Goal: Task Accomplishment & Management: Manage account settings

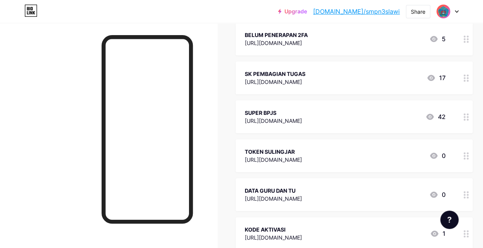
scroll to position [343, 0]
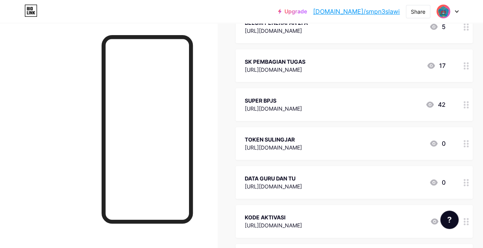
click at [302, 144] on div "[URL][DOMAIN_NAME]" at bounding box center [273, 148] width 57 height 8
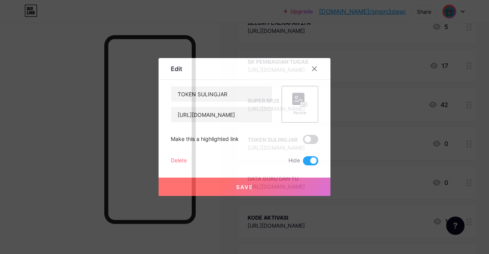
click at [305, 161] on span at bounding box center [310, 160] width 15 height 9
click at [303, 163] on input "checkbox" at bounding box center [303, 163] width 0 height 0
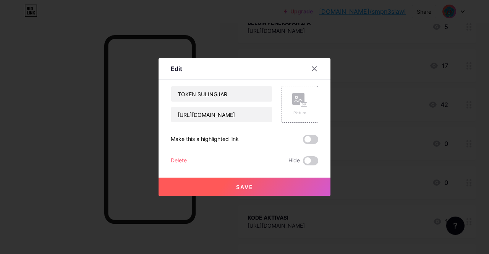
click at [251, 185] on span "Save" at bounding box center [244, 187] width 17 height 6
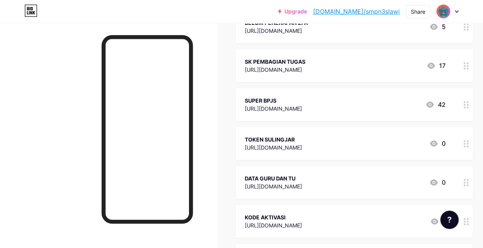
click at [374, 10] on link "[DOMAIN_NAME]/smpn3slawi" at bounding box center [356, 11] width 87 height 9
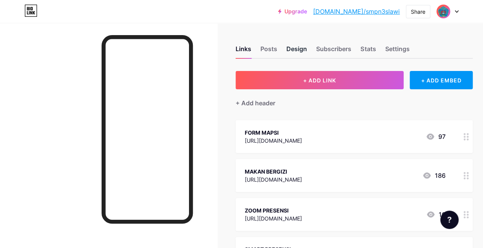
click at [303, 48] on div "Design" at bounding box center [296, 51] width 21 height 14
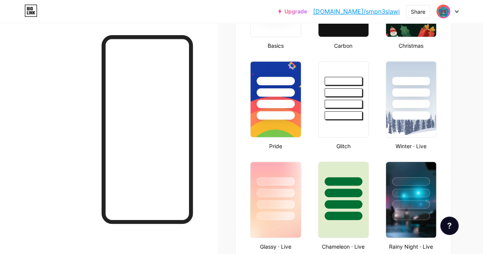
type input "#f5f3b2"
type input "#000000"
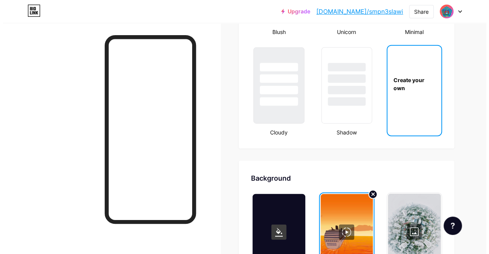
scroll to position [959, 0]
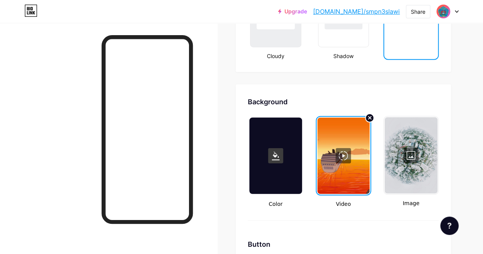
click at [361, 148] on div at bounding box center [343, 156] width 52 height 76
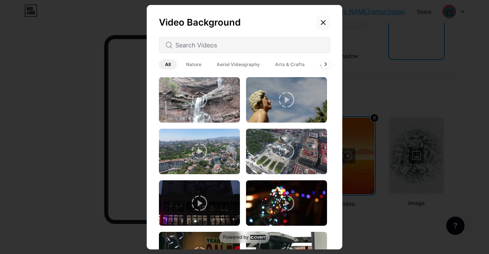
click at [324, 22] on icon at bounding box center [323, 22] width 6 height 6
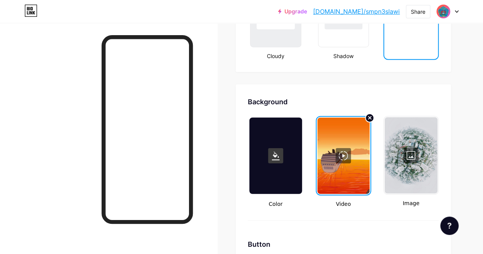
click at [405, 154] on div at bounding box center [410, 155] width 53 height 76
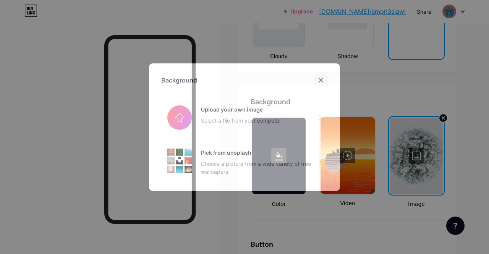
click at [322, 81] on icon at bounding box center [321, 80] width 6 height 6
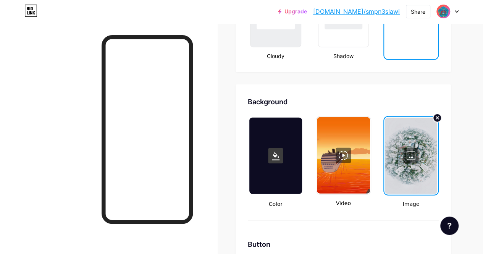
click at [344, 136] on div at bounding box center [343, 155] width 53 height 76
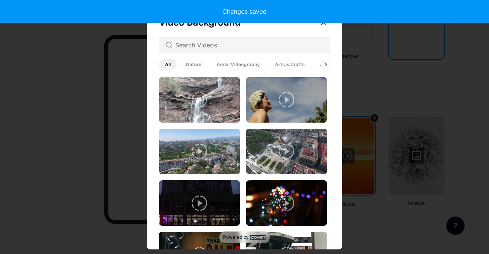
click at [189, 66] on span "Nature" at bounding box center [193, 64] width 27 height 10
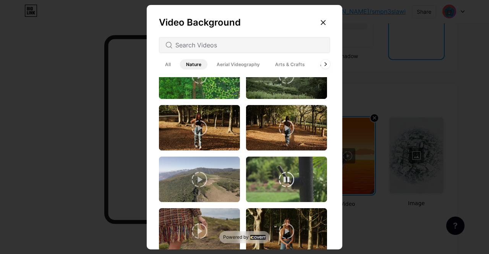
scroll to position [1111, 0]
click at [238, 63] on span "Aerial Videography" at bounding box center [237, 64] width 55 height 10
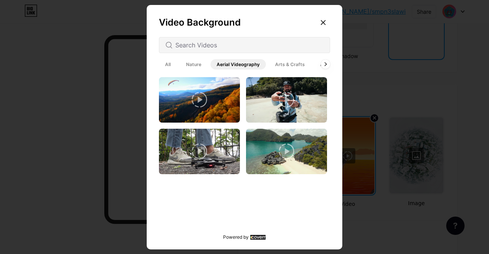
click at [289, 65] on span "Arts & Crafts" at bounding box center [290, 64] width 42 height 10
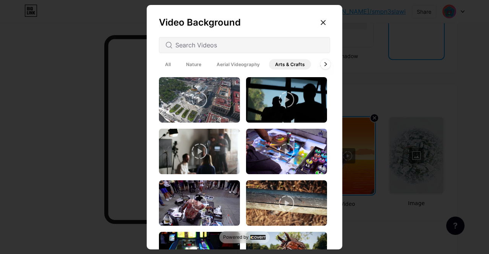
click at [326, 66] on icon at bounding box center [325, 64] width 3 height 4
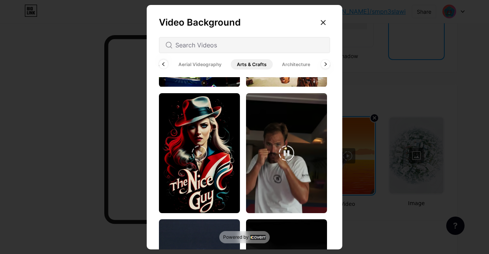
scroll to position [191, 0]
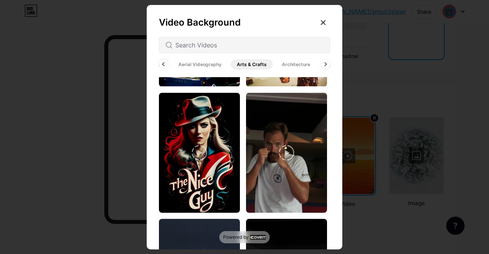
click at [289, 64] on span "Architecture" at bounding box center [296, 64] width 40 height 10
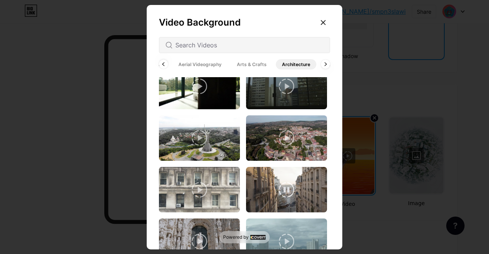
scroll to position [267, 0]
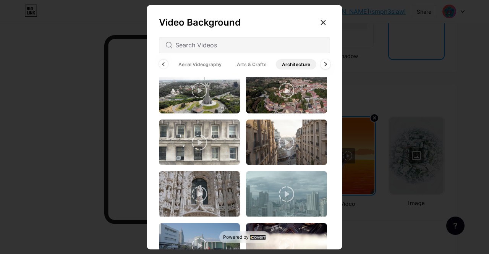
click at [325, 64] on icon at bounding box center [325, 63] width 2 height 3
click at [325, 64] on span "Animated" at bounding box center [317, 64] width 34 height 10
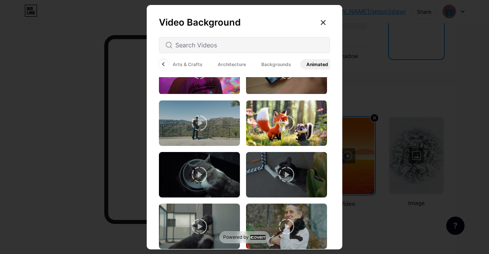
scroll to position [476, 0]
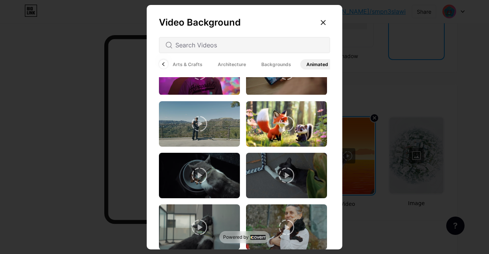
click at [278, 62] on span "Backgrounds" at bounding box center [276, 64] width 42 height 10
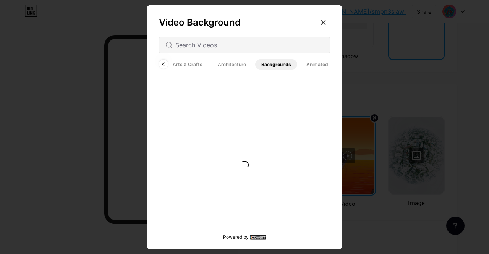
scroll to position [0, 0]
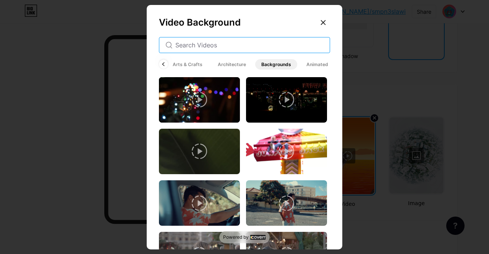
click at [214, 42] on input "text" at bounding box center [249, 44] width 148 height 9
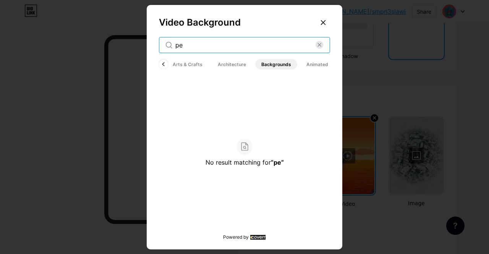
type input "p"
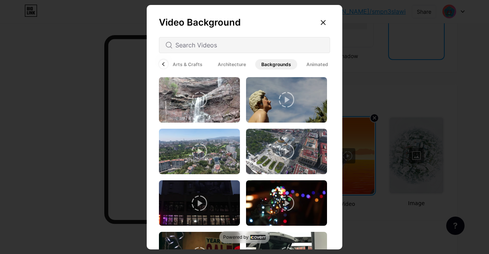
click at [222, 65] on span "Architecture" at bounding box center [231, 64] width 40 height 10
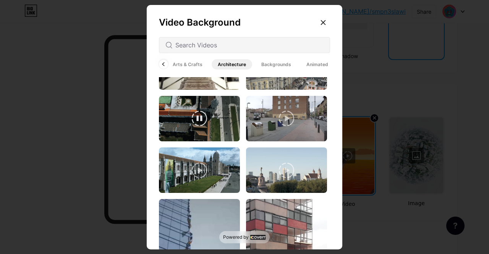
scroll to position [859, 0]
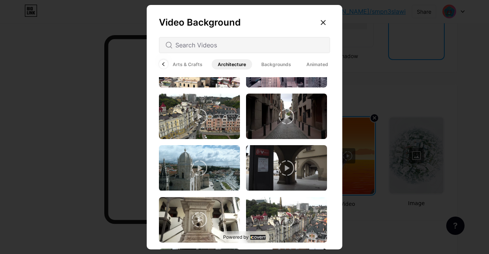
click at [192, 65] on span "Arts & Crafts" at bounding box center [187, 64] width 42 height 10
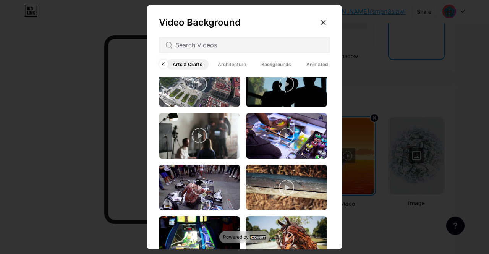
scroll to position [0, 0]
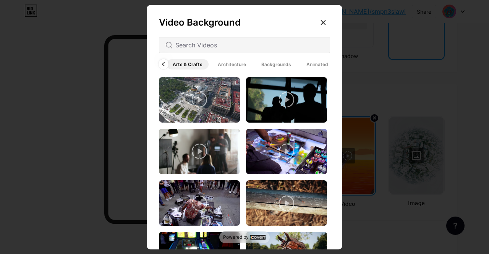
click at [164, 64] on icon at bounding box center [163, 64] width 3 height 4
click at [213, 65] on span "Aerial Videography" at bounding box center [211, 64] width 55 height 10
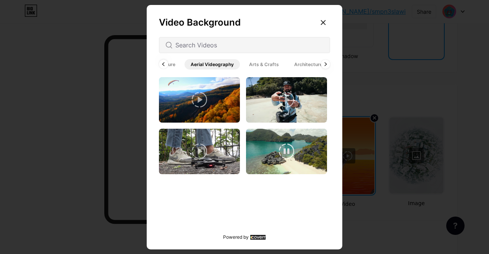
click at [295, 161] on video at bounding box center [286, 151] width 81 height 45
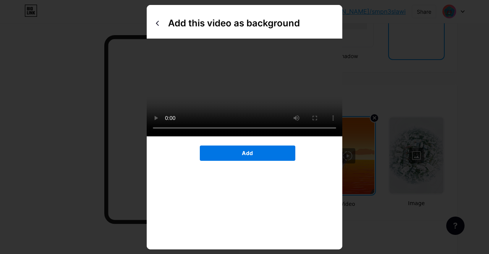
click at [260, 161] on button "Add" at bounding box center [247, 152] width 95 height 15
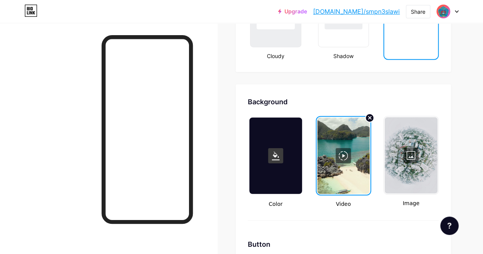
click at [369, 12] on link "[DOMAIN_NAME]/smpn3slawi" at bounding box center [356, 11] width 87 height 9
click at [344, 168] on div at bounding box center [343, 156] width 52 height 76
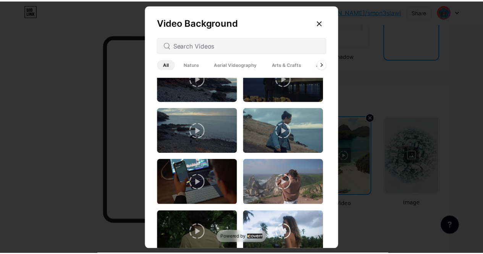
scroll to position [267, 0]
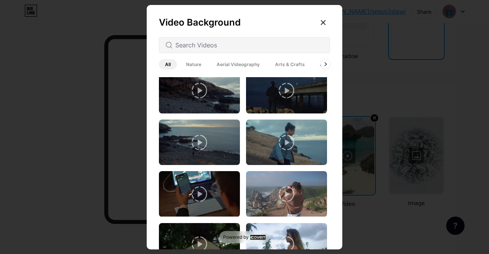
click at [205, 139] on icon at bounding box center [199, 142] width 15 height 15
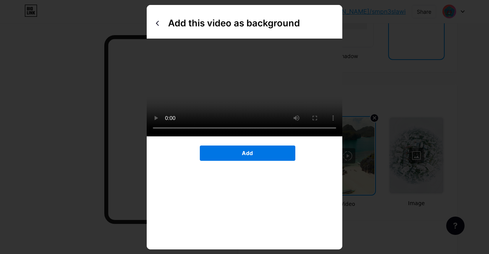
click at [247, 156] on span "Add" at bounding box center [247, 153] width 11 height 6
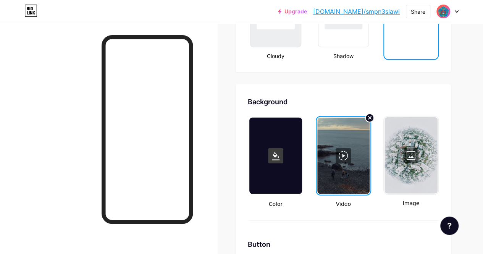
click at [354, 11] on link "[DOMAIN_NAME]/smpn3slawi" at bounding box center [356, 11] width 87 height 9
click at [281, 162] on rect at bounding box center [275, 155] width 15 height 15
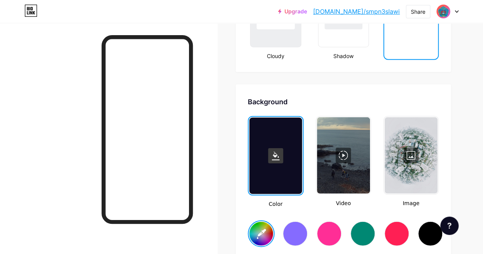
click at [298, 230] on div at bounding box center [295, 233] width 24 height 24
click at [330, 236] on div at bounding box center [329, 233] width 24 height 24
click at [366, 234] on div at bounding box center [362, 233] width 24 height 24
click at [378, 12] on link "[DOMAIN_NAME]/smpn3slawi" at bounding box center [356, 11] width 87 height 9
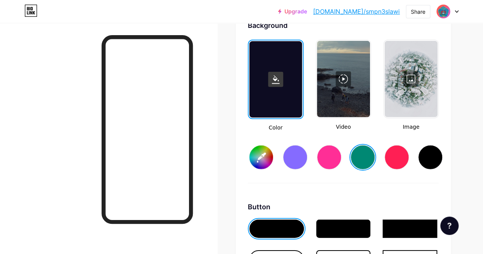
scroll to position [1074, 0]
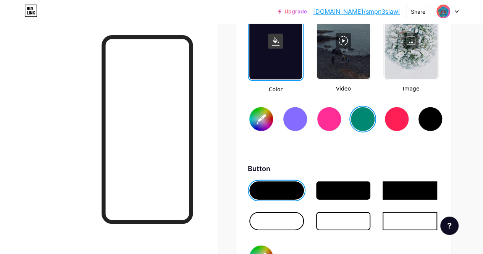
click at [257, 113] on input "#008873" at bounding box center [261, 119] width 24 height 24
click at [363, 10] on link "[DOMAIN_NAME]/smpn3slawi" at bounding box center [356, 11] width 87 height 9
click at [268, 112] on input "#09ceb0" at bounding box center [261, 119] width 24 height 24
click at [389, 163] on div "Button" at bounding box center [343, 168] width 191 height 10
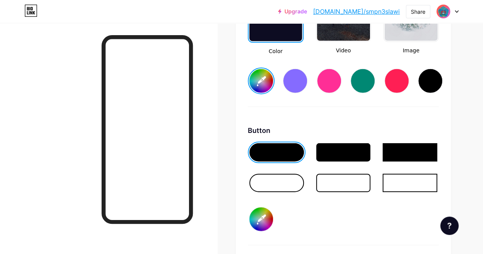
click at [334, 150] on div at bounding box center [343, 152] width 55 height 18
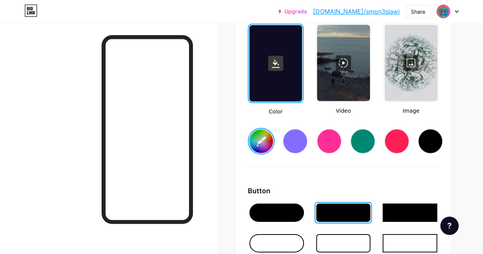
scroll to position [1036, 0]
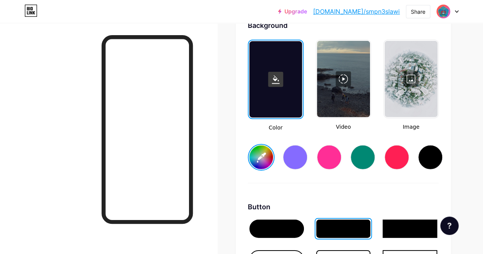
click at [273, 150] on input "#d6d936" at bounding box center [261, 157] width 24 height 24
click at [268, 148] on input "#d6d936" at bounding box center [261, 157] width 24 height 24
type input "#c1c408"
